Goal: Information Seeking & Learning: Learn about a topic

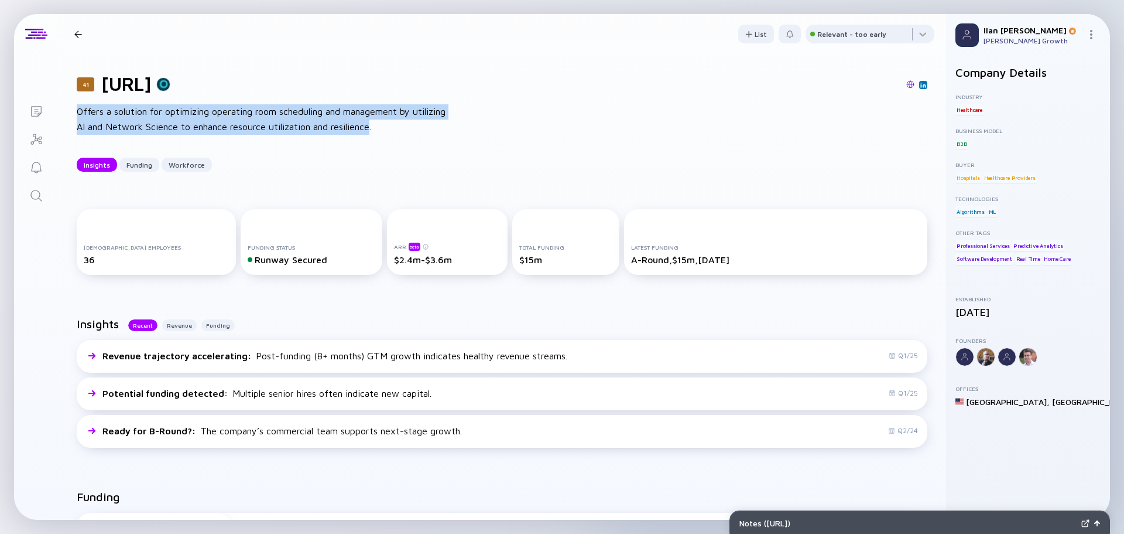
drag, startPoint x: 0, startPoint y: 0, endPoint x: 36, endPoint y: 203, distance: 205.8
click at [36, 203] on div "Search" at bounding box center [36, 197] width 14 height 16
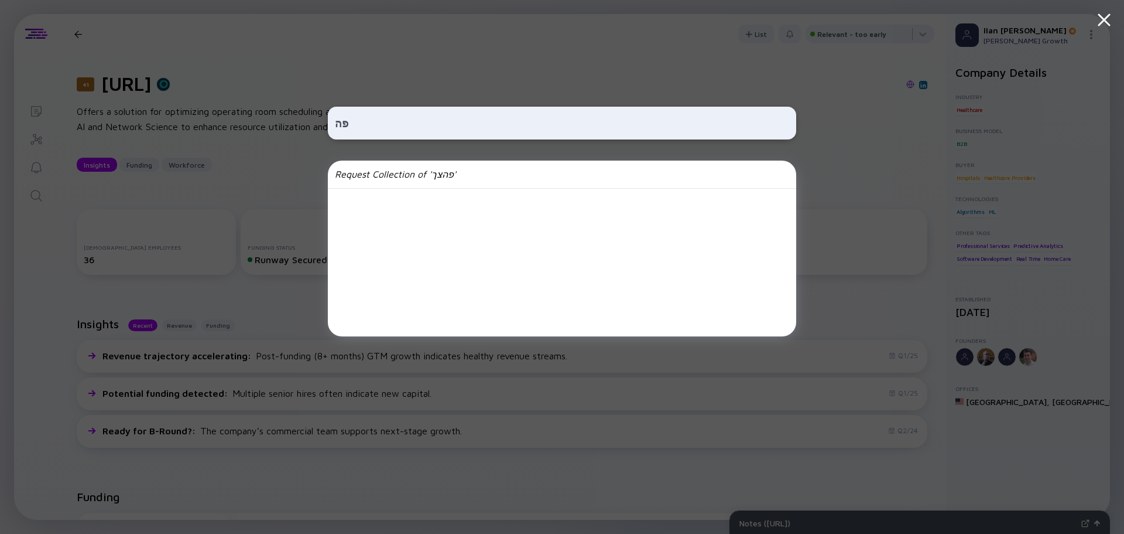
type input "פ"
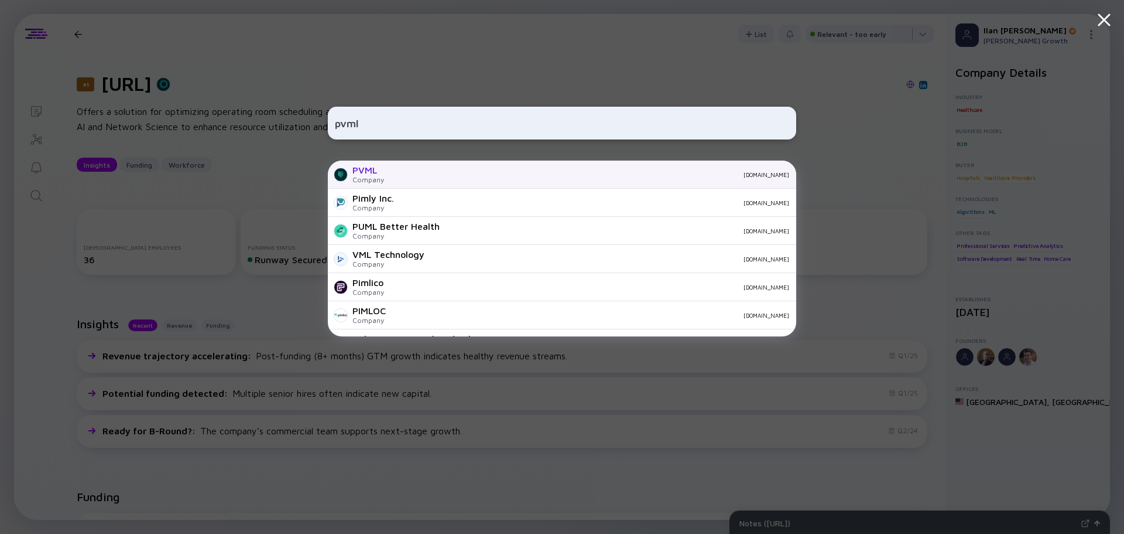
type input "pvml"
click at [367, 168] on div "PVML" at bounding box center [369, 170] width 32 height 11
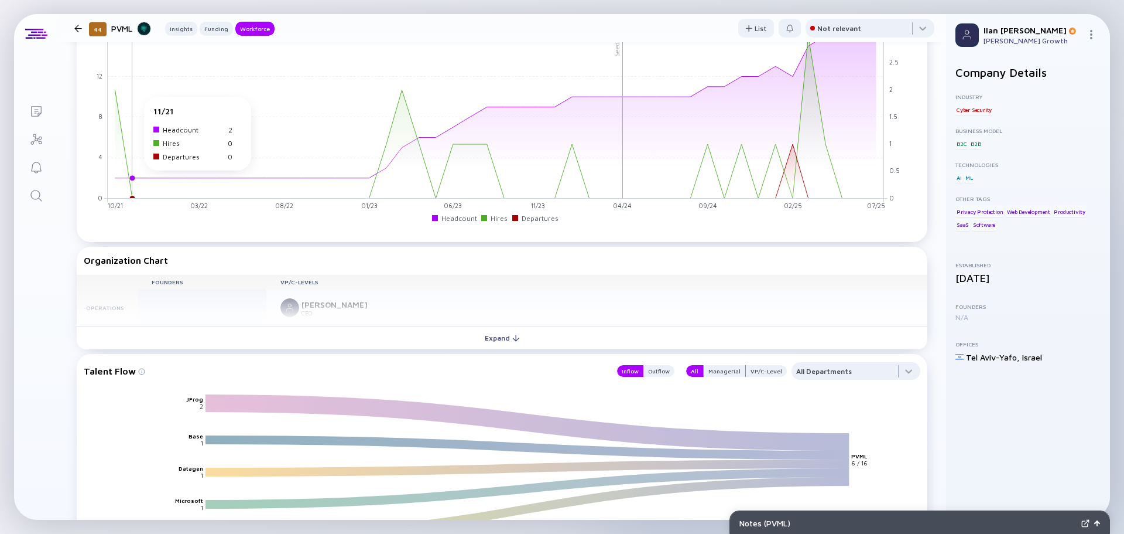
scroll to position [937, 0]
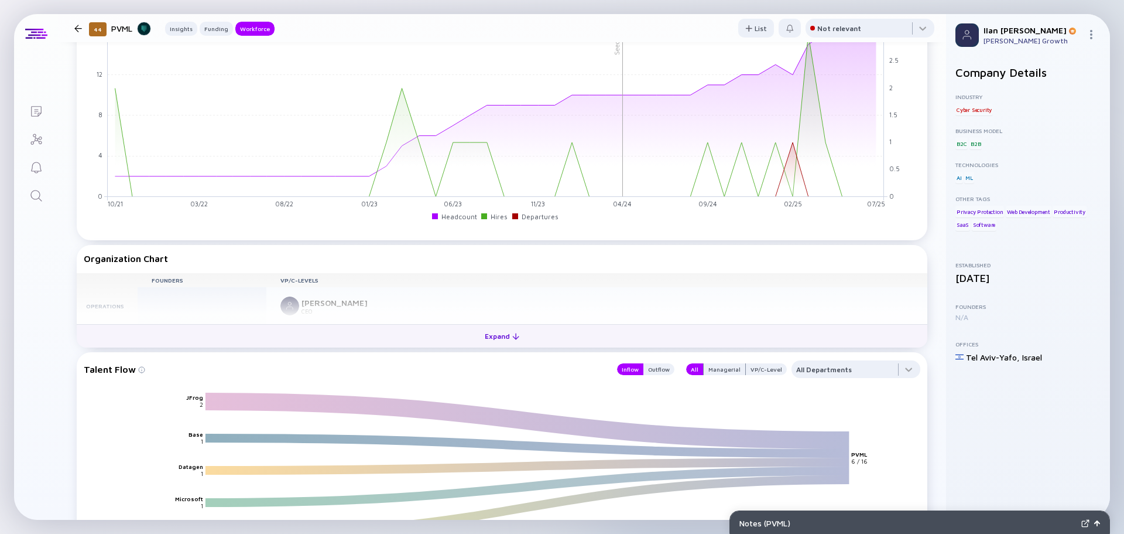
click at [512, 337] on div at bounding box center [515, 336] width 7 height 7
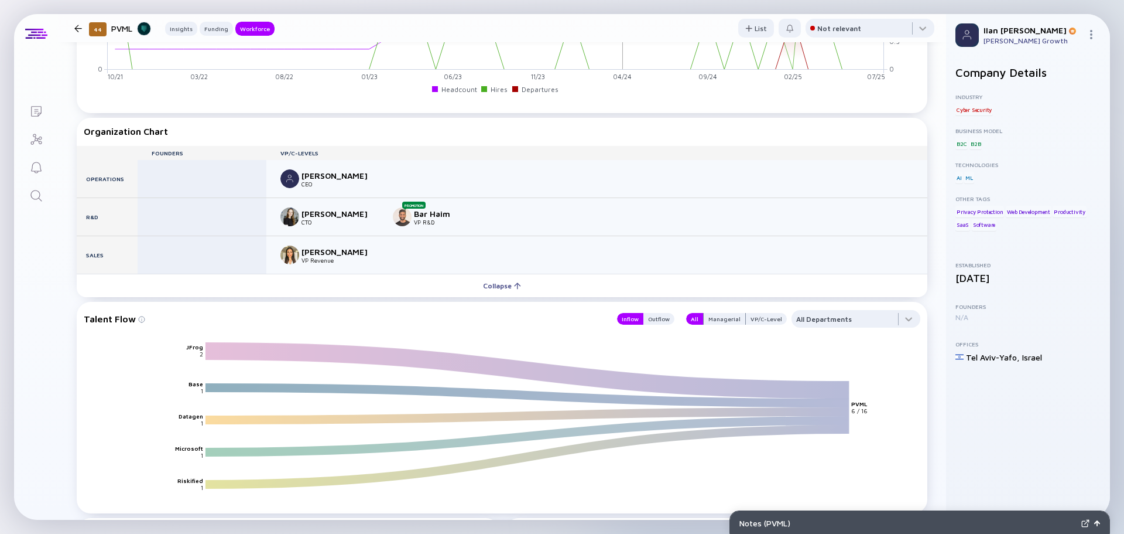
scroll to position [1171, 0]
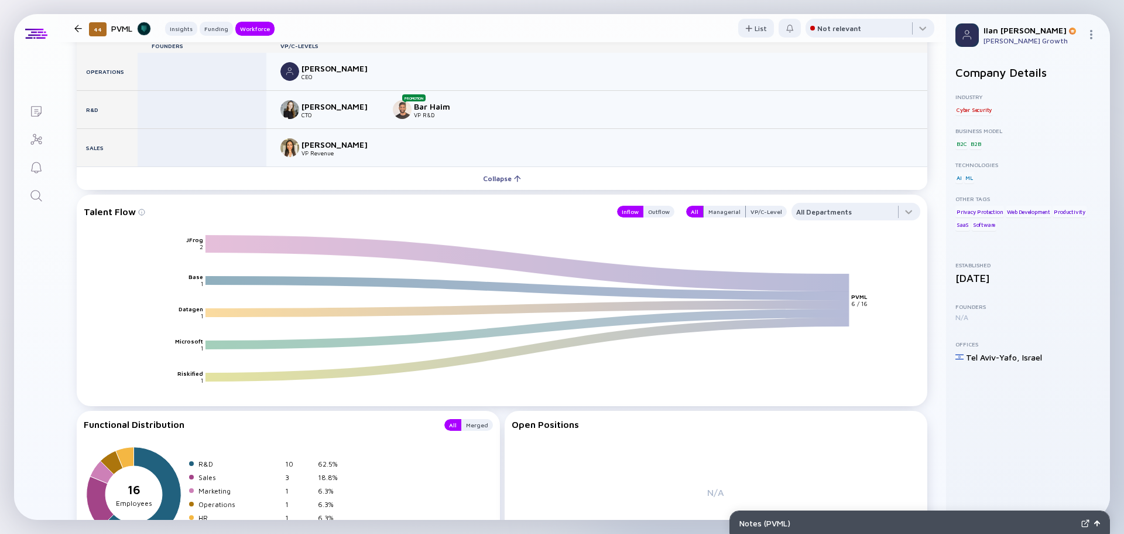
click at [221, 320] on icon "JFrog Base Datagen Microsoft Riskified PVML 2 1 1 1 1 6 / 16" at bounding box center [506, 319] width 837 height 171
click at [196, 313] on icon "JFrog Base Datagen Microsoft Riskified PVML 2 1 1 1 1 6 / 16" at bounding box center [506, 319] width 837 height 171
click at [197, 307] on text "Datagen" at bounding box center [191, 308] width 25 height 7
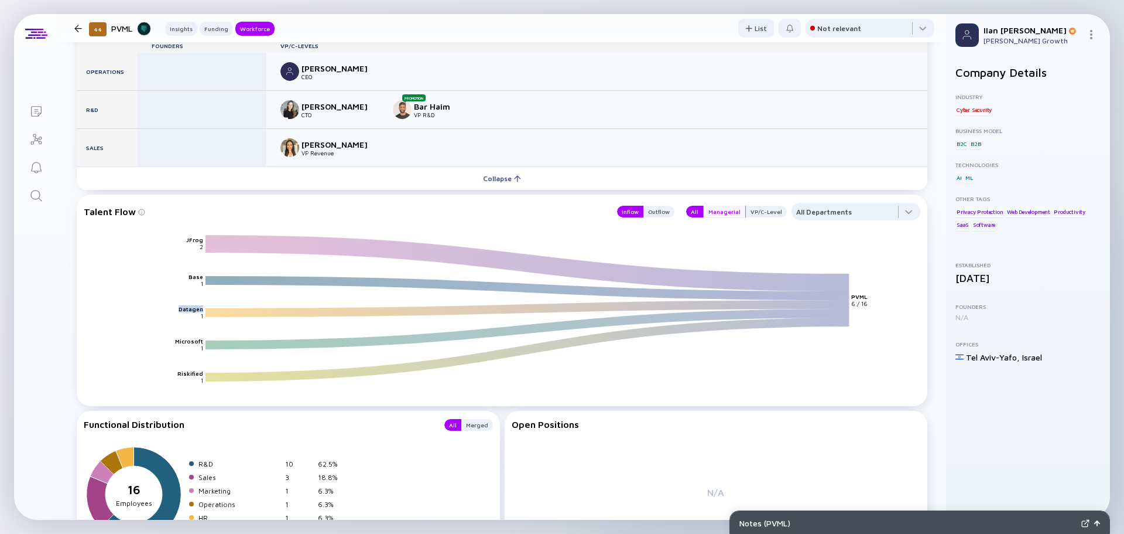
click at [726, 215] on div "Managerial" at bounding box center [725, 212] width 42 height 12
click at [759, 208] on div "VP/C-Level" at bounding box center [766, 212] width 41 height 12
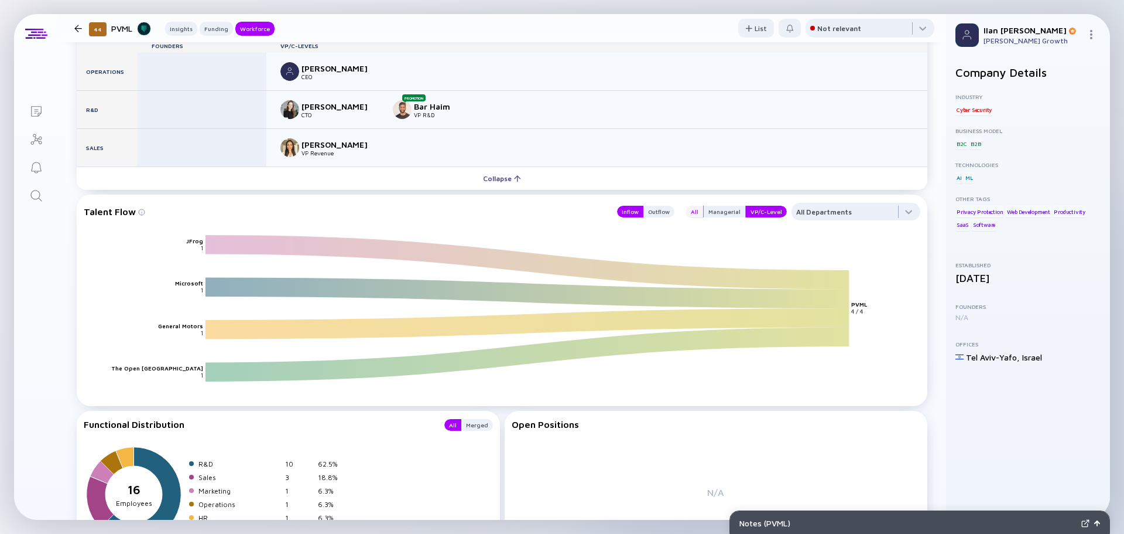
click at [689, 210] on div "All" at bounding box center [694, 212] width 17 height 12
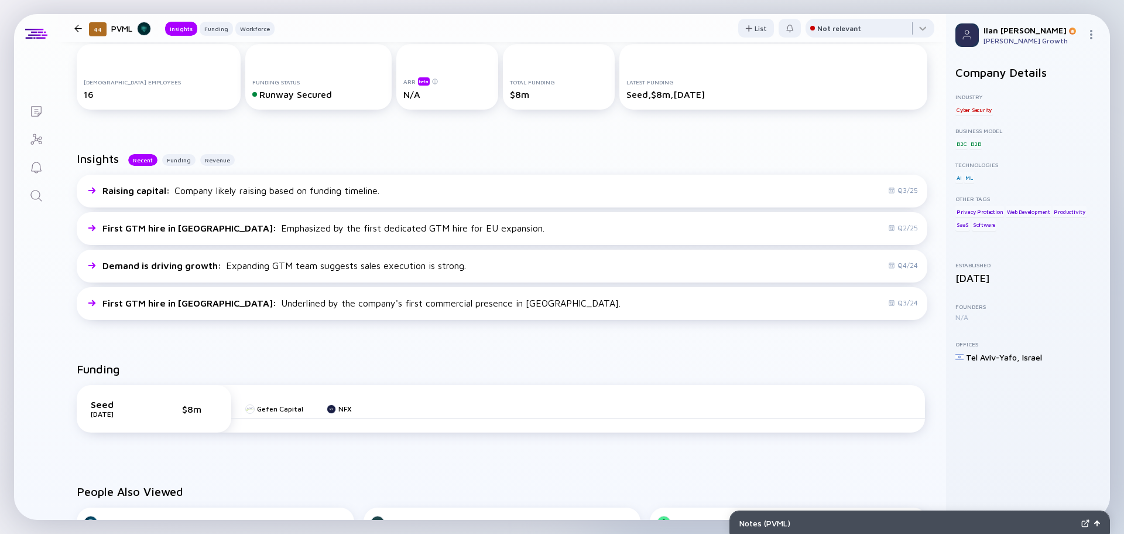
scroll to position [115, 0]
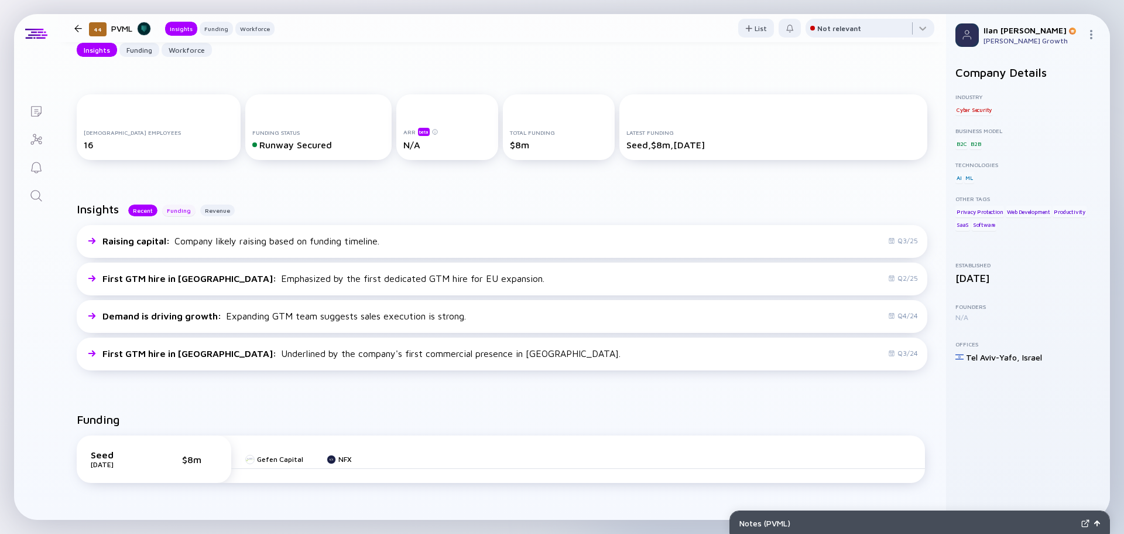
click at [183, 210] on div "Funding" at bounding box center [178, 210] width 33 height 12
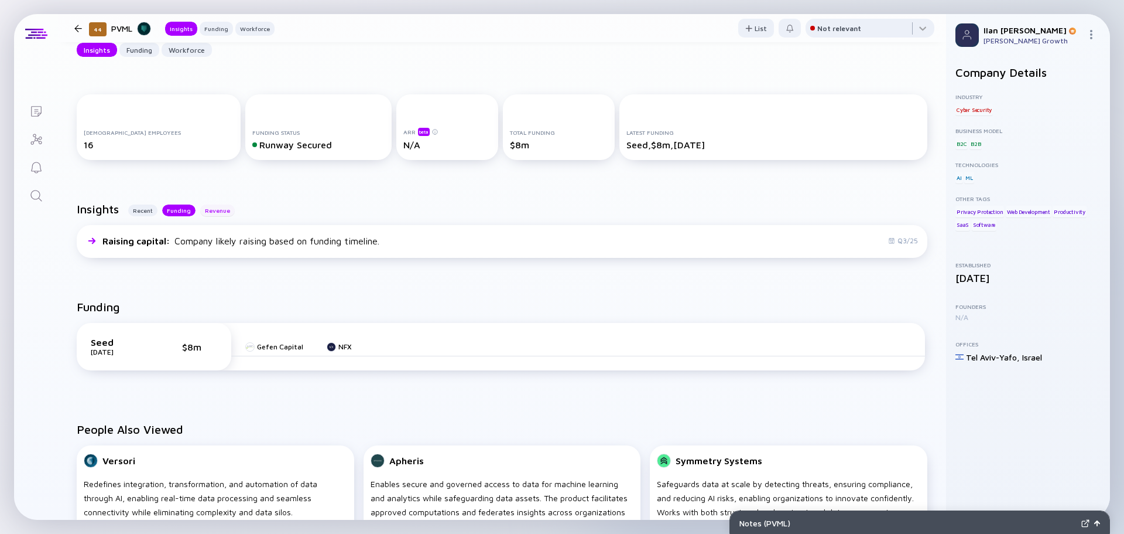
click at [224, 213] on div "Revenue" at bounding box center [217, 210] width 35 height 12
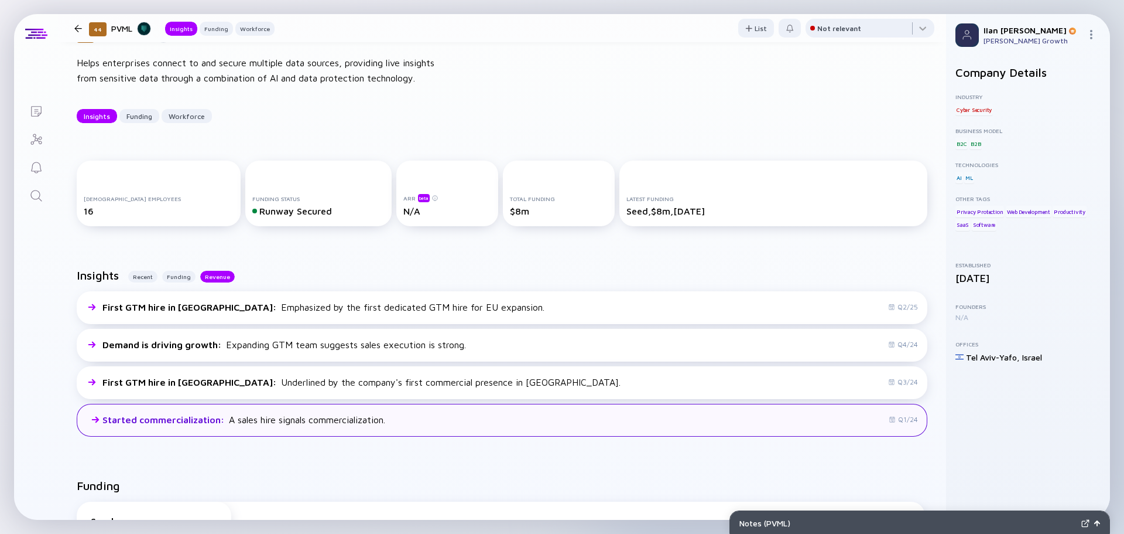
scroll to position [0, 0]
